Goal: Entertainment & Leisure: Consume media (video, audio)

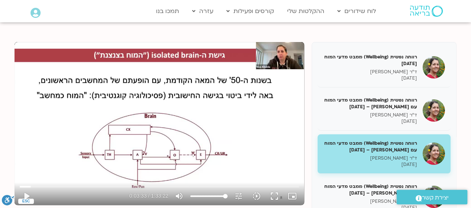
scroll to position [77, 0]
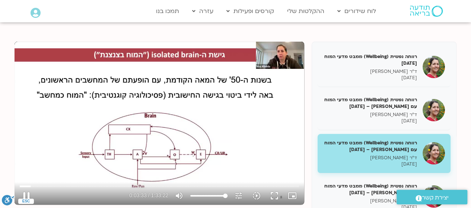
type input "213.721063"
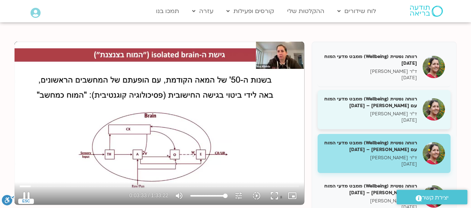
click at [391, 102] on h5 "רווחה נפשית (Wellbeing) ממבט מדעי המוח עם נועה אלבלדה – 07/02/25" at bounding box center [370, 102] width 94 height 13
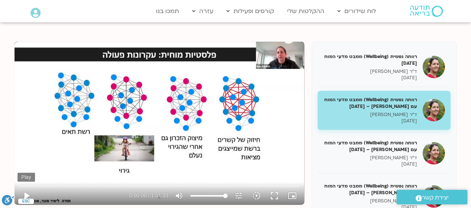
click at [24, 198] on button "play_arrow" at bounding box center [26, 196] width 18 height 18
click at [13, 196] on icon "סרגל נגישות" at bounding box center [14, 195] width 2 height 2
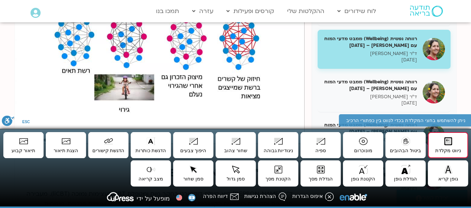
scroll to position [138, 0]
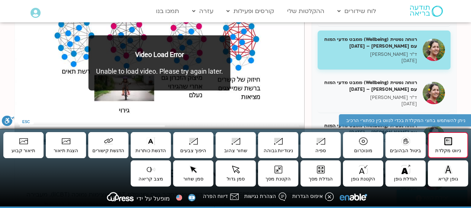
type input "1915.94"
click at [304, 99] on div "רווחה נפשית (Wellbeing) ממבט מדעי המוח 31/01/25 ד"ר נועה אלבלדה 31/01/2025 רווח…" at bounding box center [236, 112] width 442 height 263
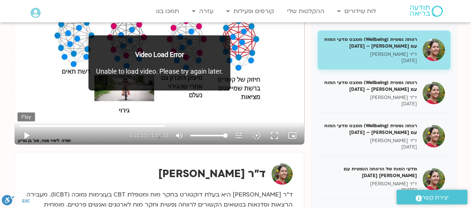
click at [27, 137] on button "play_arrow" at bounding box center [26, 135] width 18 height 18
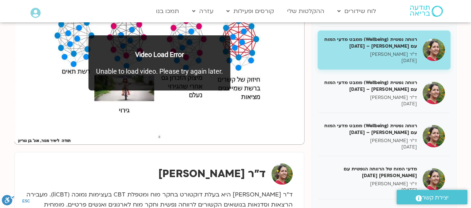
click at [20, 169] on div "ד"ר [PERSON_NAME]" at bounding box center [159, 194] width 289 height 85
click at [125, 71] on p "Unable to load video. Please try again later." at bounding box center [159, 71] width 127 height 10
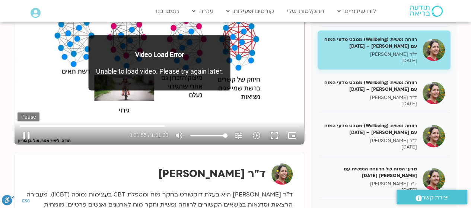
click at [31, 134] on button "pause" at bounding box center [26, 135] width 18 height 18
click at [31, 139] on button "play_arrow" at bounding box center [26, 135] width 18 height 18
click at [144, 61] on div "Video Load Error Unable to load video. Please try again later." at bounding box center [160, 62] width 142 height 55
click at [461, 83] on section "רווחה נפשית (Wellbeing) ממבט מדעי המוח 31/01/25 ד"ר נועה אלבלדה 31/01/2025 רווח…" at bounding box center [235, 120] width 471 height 322
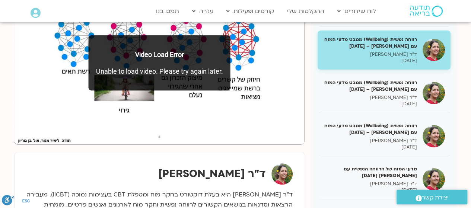
click at [195, 56] on p "Video Load Error" at bounding box center [159, 54] width 127 height 10
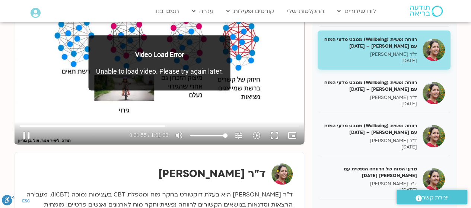
click at [91, 55] on div "Video Load Error Unable to load video. Please try again later." at bounding box center [160, 62] width 142 height 55
click at [125, 58] on p "Video Load Error" at bounding box center [159, 54] width 127 height 10
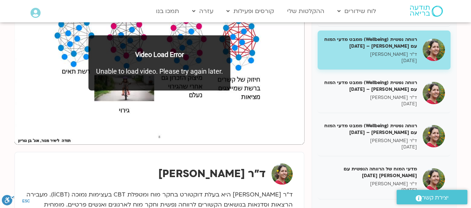
click at [214, 54] on p "Video Load Error" at bounding box center [159, 54] width 127 height 10
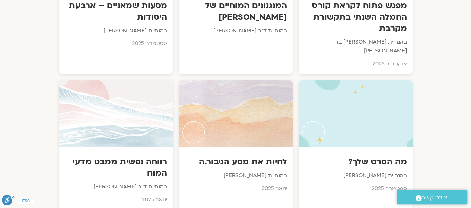
scroll to position [500, 0]
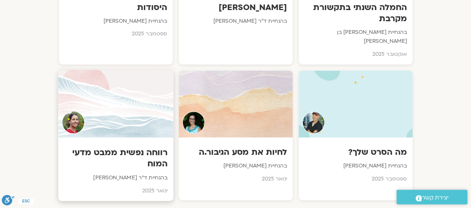
click at [118, 100] on div at bounding box center [115, 104] width 115 height 68
click at [127, 91] on div at bounding box center [115, 104] width 115 height 68
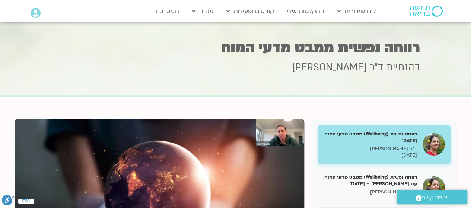
scroll to position [0, 0]
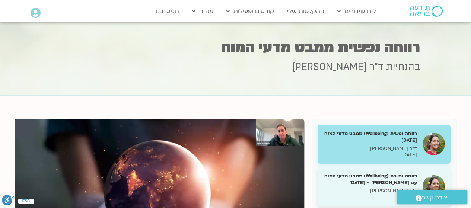
click at [373, 185] on h5 "רווחה נפשית (Wellbeing) ממבט מדעי המוח עם [PERSON_NAME] – [DATE]" at bounding box center [370, 179] width 94 height 13
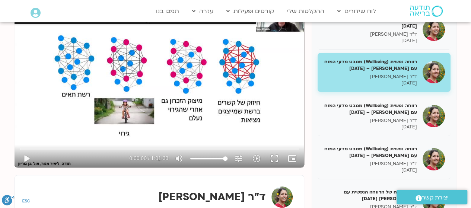
scroll to position [116, 0]
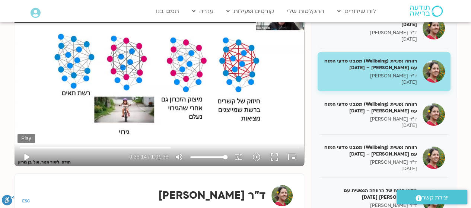
click at [25, 158] on button "play_arrow" at bounding box center [26, 157] width 18 height 18
click at [168, 148] on input "Seek" at bounding box center [159, 147] width 279 height 4
type input "1971.078203"
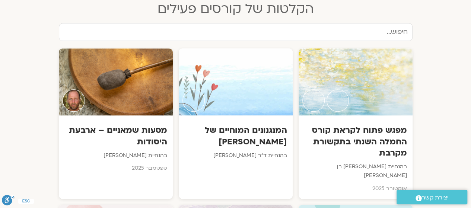
scroll to position [367, 0]
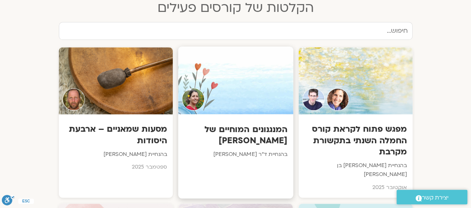
click at [237, 77] on div at bounding box center [235, 80] width 115 height 68
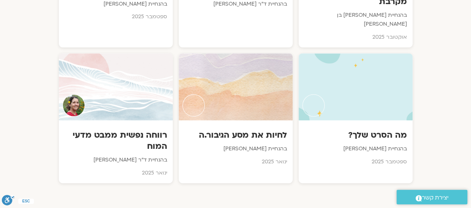
scroll to position [520, 0]
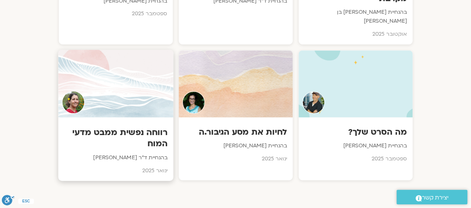
click at [115, 66] on div at bounding box center [115, 83] width 115 height 68
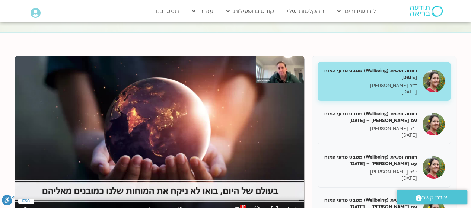
scroll to position [80, 0]
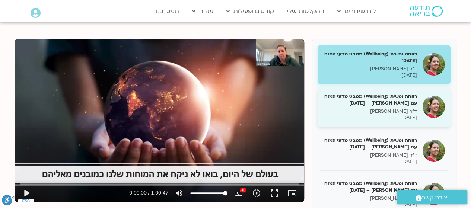
click at [391, 111] on p "ד"ר [PERSON_NAME]" at bounding box center [370, 111] width 94 height 6
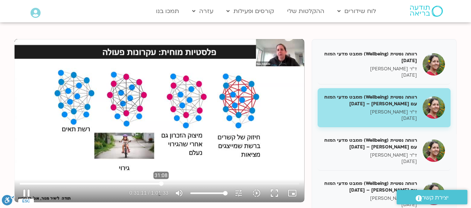
drag, startPoint x: 35, startPoint y: 185, endPoint x: 161, endPoint y: 182, distance: 125.8
click at [161, 182] on input "Seek" at bounding box center [159, 183] width 279 height 4
click at [27, 194] on button "play_arrow" at bounding box center [26, 193] width 18 height 18
click at [28, 196] on button "play_arrow" at bounding box center [26, 193] width 18 height 18
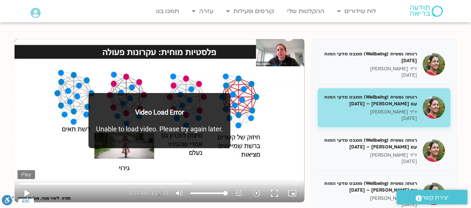
type input "2265"
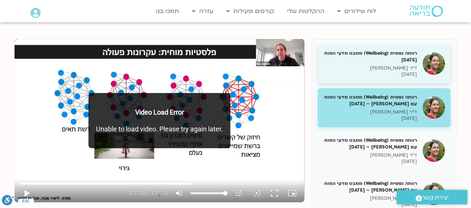
click at [405, 58] on h5 "רווחה נפשית (Wellbeing) ממבט מדעי המוח [DATE]" at bounding box center [370, 56] width 94 height 13
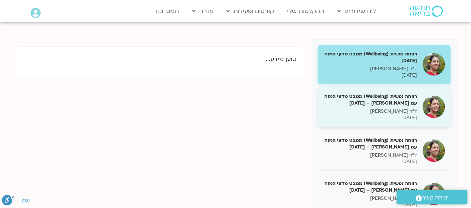
click at [399, 99] on h5 "רווחה נפשית (Wellbeing) ממבט מדעי המוח עם [PERSON_NAME] – [DATE]" at bounding box center [370, 99] width 94 height 13
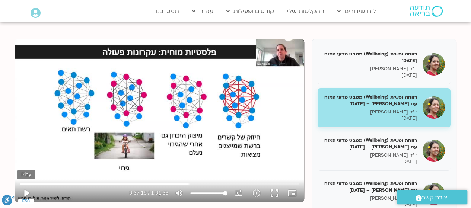
click at [29, 195] on button "play_arrow" at bounding box center [26, 193] width 18 height 18
click at [183, 183] on input "Seek" at bounding box center [159, 183] width 279 height 4
type input "2177.221939"
